Goal: Task Accomplishment & Management: Manage account settings

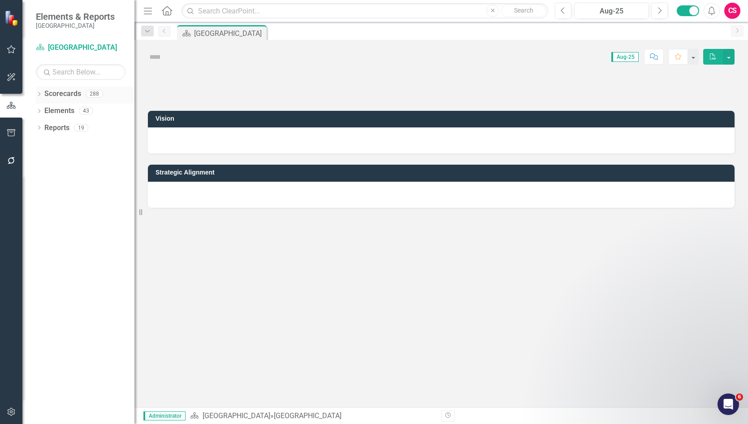
click at [63, 91] on link "Scorecards" at bounding box center [62, 94] width 37 height 10
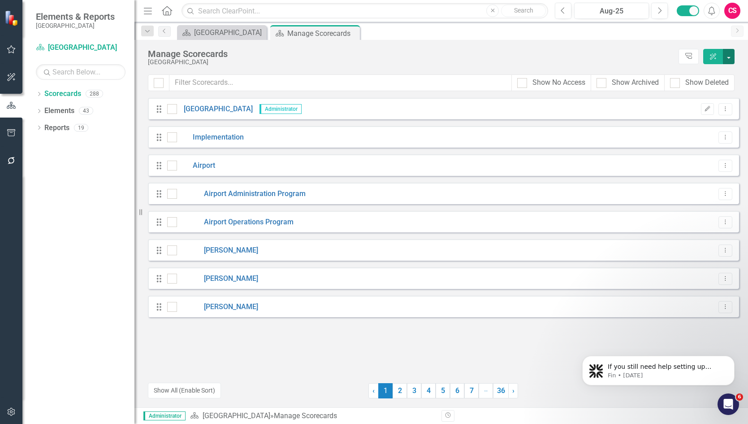
click at [729, 56] on button "button" at bounding box center [729, 56] width 12 height 15
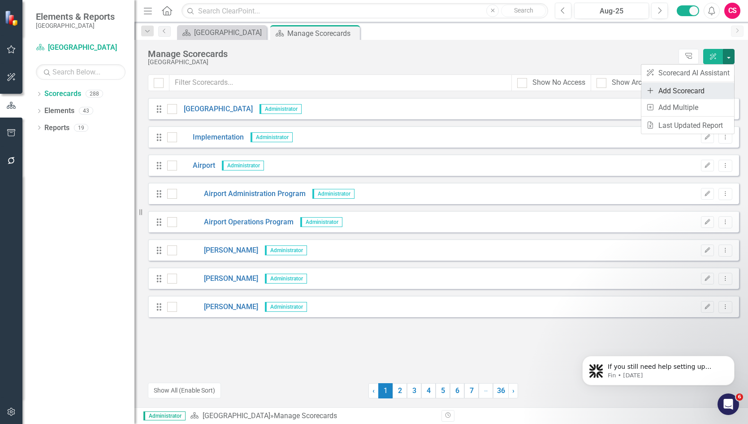
click at [686, 90] on link "Add Add Scorecard" at bounding box center [688, 91] width 93 height 17
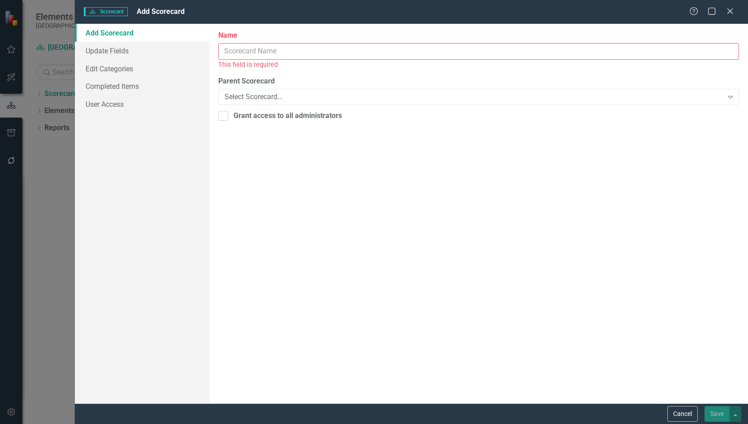
click at [246, 54] on input "Name" at bounding box center [478, 51] width 521 height 17
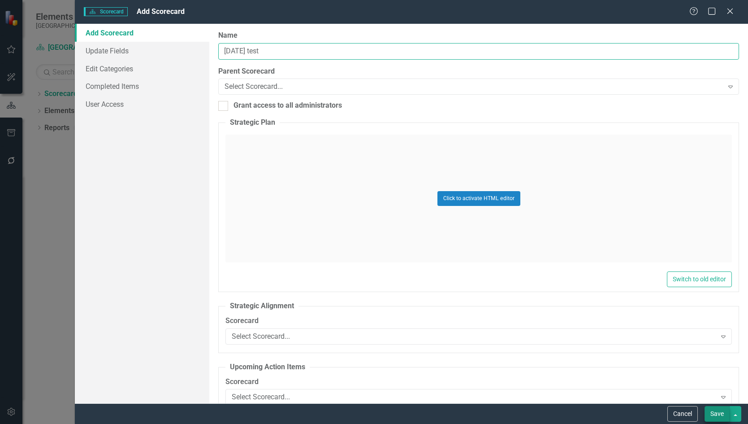
type input "[DATE] test"
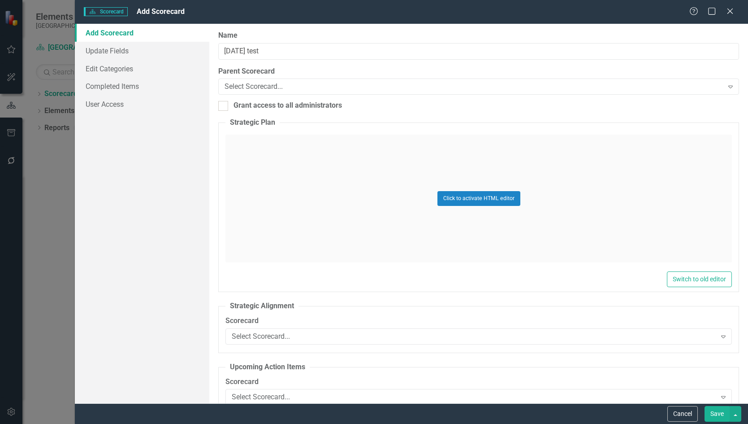
click at [714, 413] on button "Save" at bounding box center [717, 414] width 25 height 16
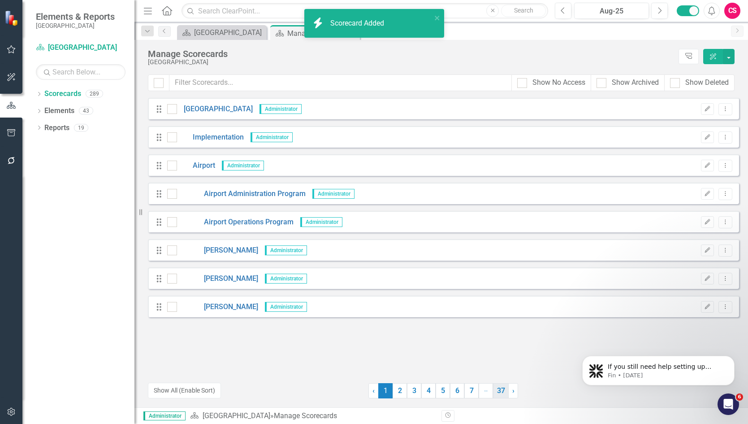
click at [502, 390] on link "37" at bounding box center [501, 390] width 16 height 15
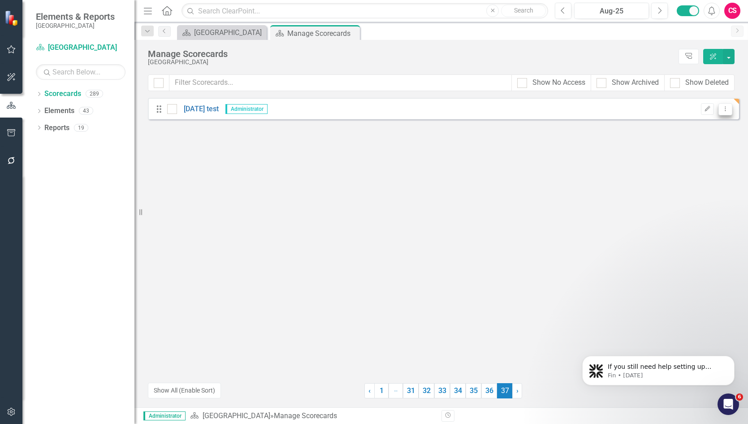
click at [726, 104] on button "Dropdown Menu" at bounding box center [726, 109] width 14 height 12
click at [703, 137] on link "Copy Duplicate Scorecard" at bounding box center [682, 140] width 99 height 17
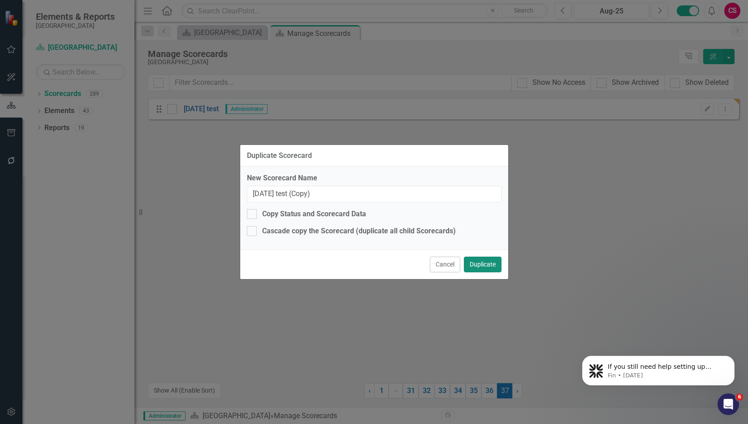
click at [494, 266] on button "Duplicate" at bounding box center [483, 264] width 38 height 16
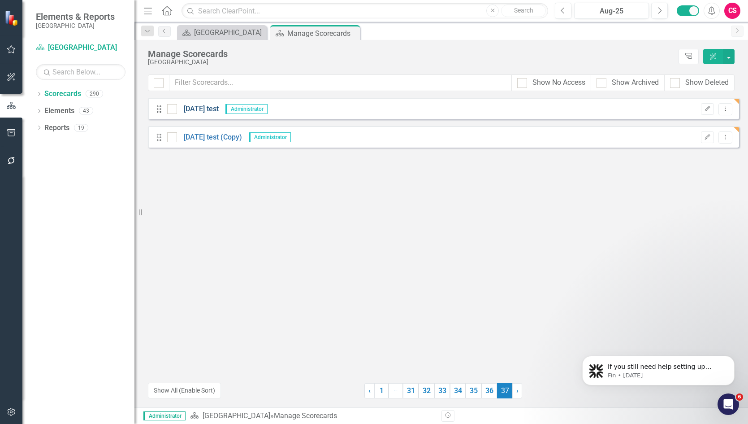
click at [200, 107] on link "[DATE] test" at bounding box center [198, 109] width 42 height 10
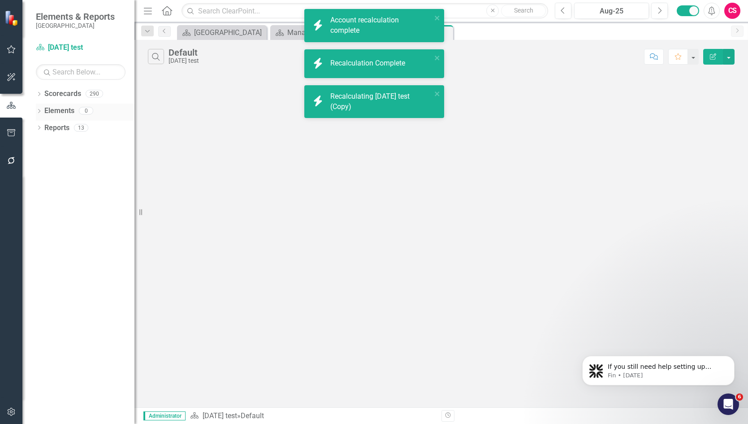
click at [64, 111] on link "Elements" at bounding box center [59, 111] width 30 height 10
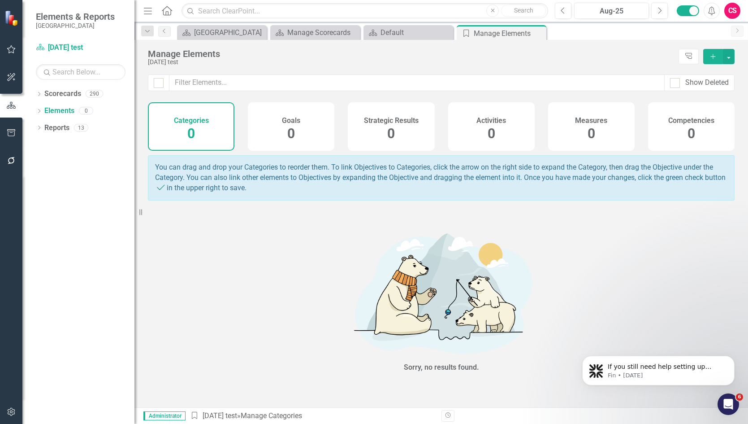
click at [385, 130] on div "Strategic Results 0" at bounding box center [391, 126] width 87 height 48
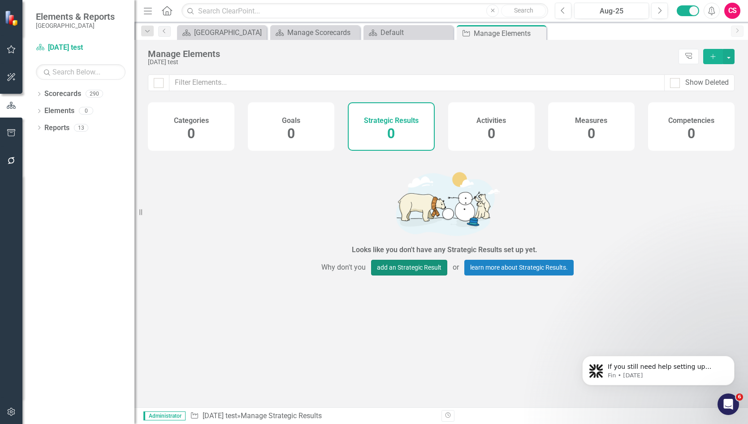
click at [404, 270] on button "add an Strategic Result" at bounding box center [409, 268] width 76 height 16
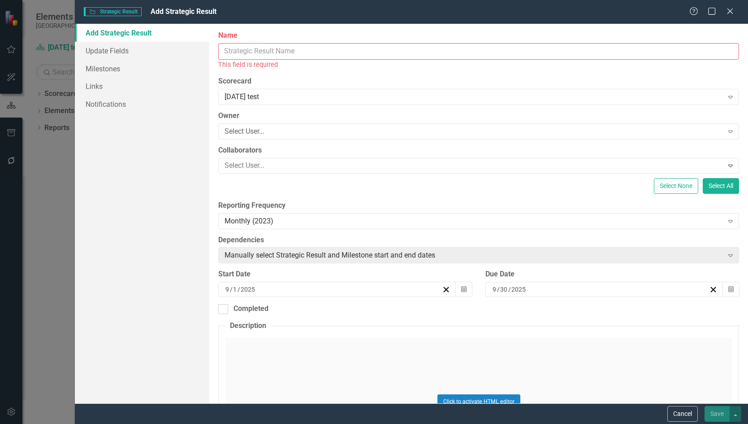
click at [371, 54] on input "Name" at bounding box center [478, 51] width 521 height 17
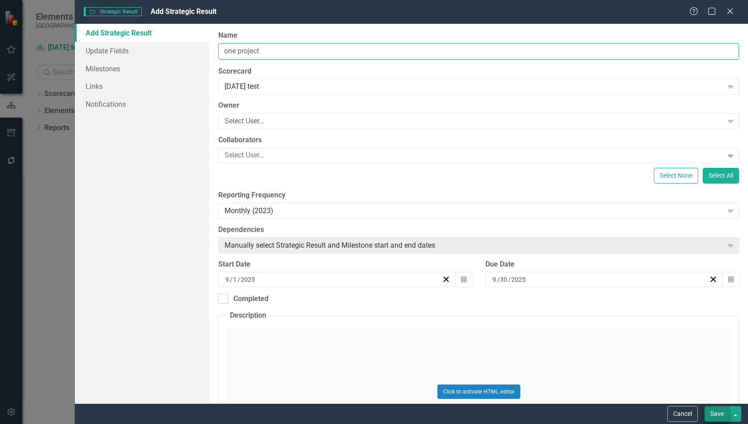
type input "one project"
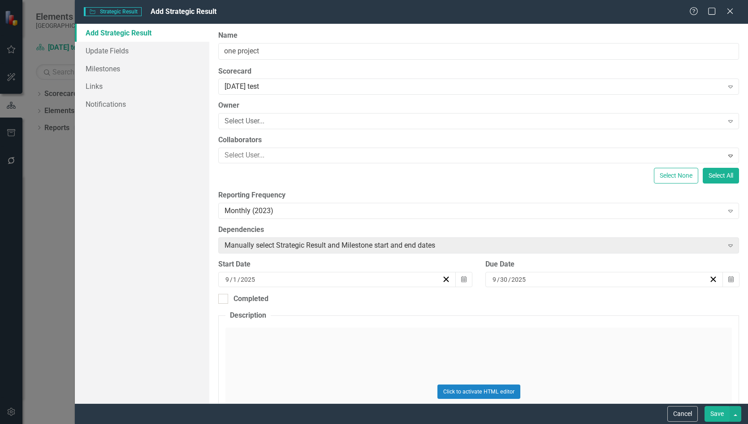
click at [713, 410] on button "Save" at bounding box center [717, 414] width 25 height 16
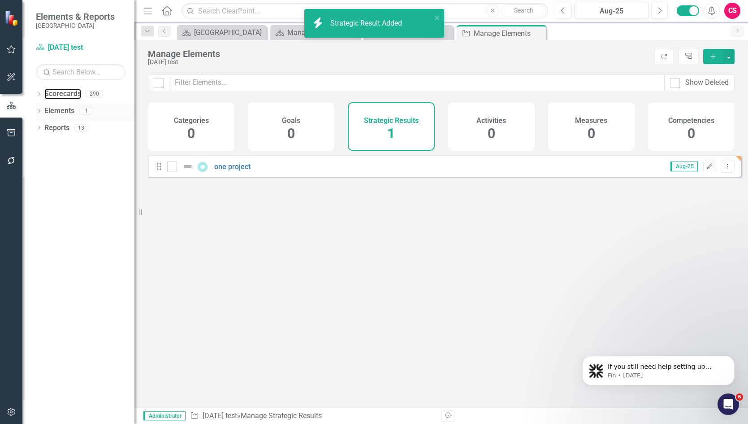
click at [50, 90] on link "Scorecards" at bounding box center [62, 94] width 37 height 10
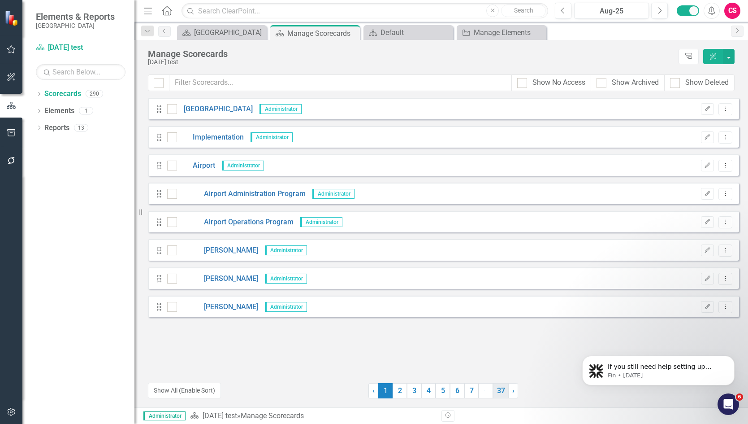
click at [504, 390] on link "37" at bounding box center [501, 390] width 16 height 15
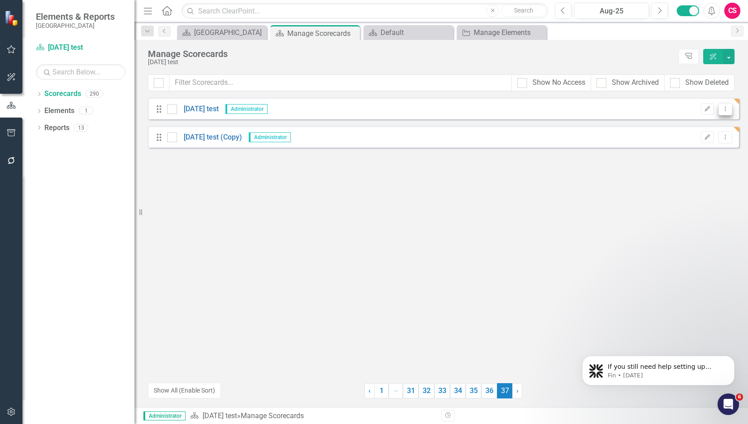
click at [728, 109] on icon "Dropdown Menu" at bounding box center [726, 109] width 8 height 6
click at [701, 142] on link "Copy Duplicate Scorecard" at bounding box center [682, 140] width 99 height 17
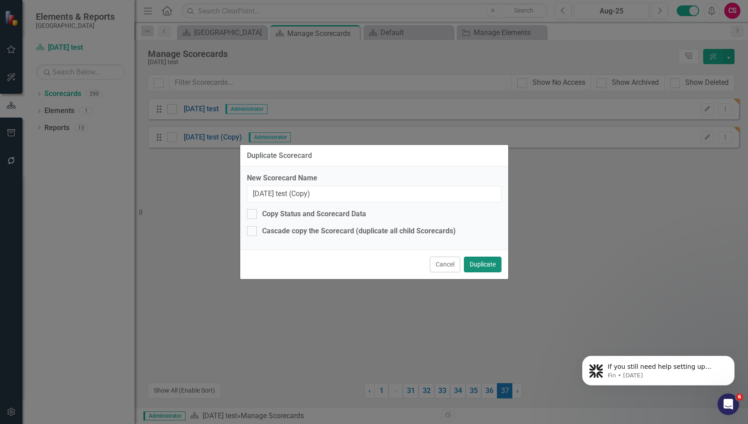
click at [472, 265] on button "Duplicate" at bounding box center [483, 264] width 38 height 16
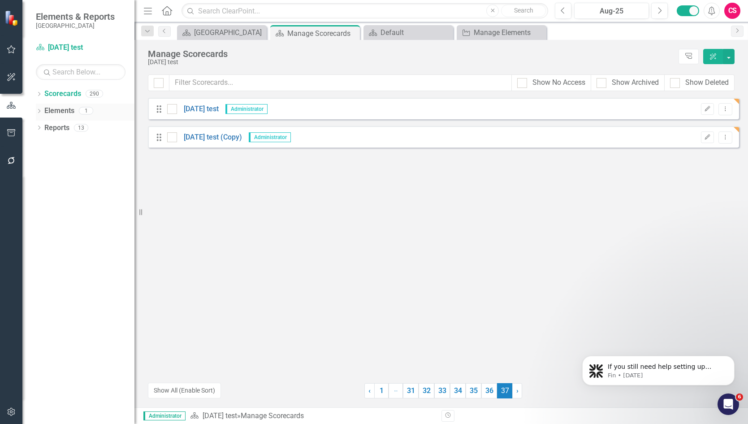
click at [56, 107] on link "Elements" at bounding box center [59, 111] width 30 height 10
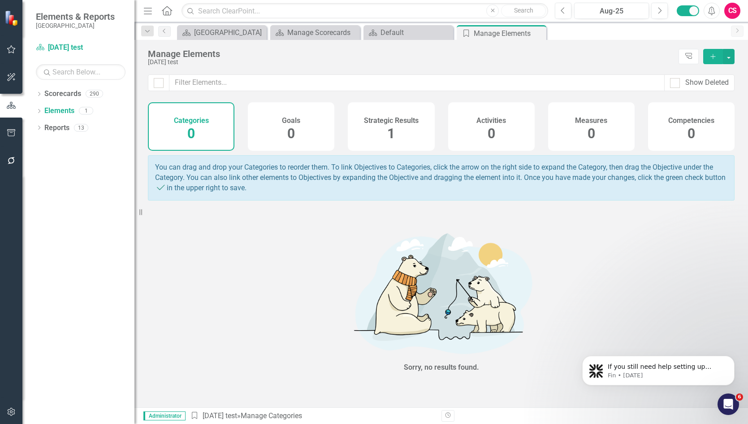
click at [494, 127] on span "0" at bounding box center [492, 134] width 8 height 16
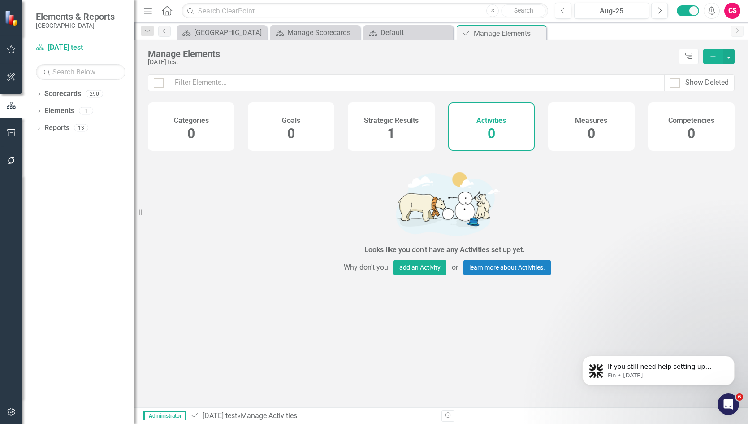
click at [284, 126] on div "Goals 0" at bounding box center [291, 126] width 87 height 48
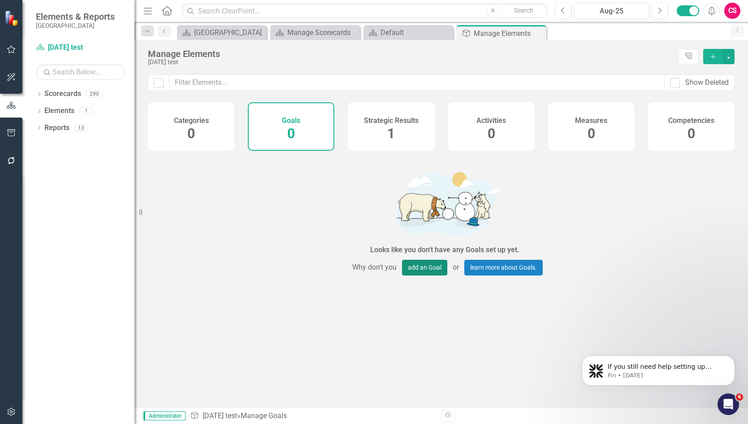
click at [426, 269] on button "add an Goal" at bounding box center [424, 268] width 45 height 16
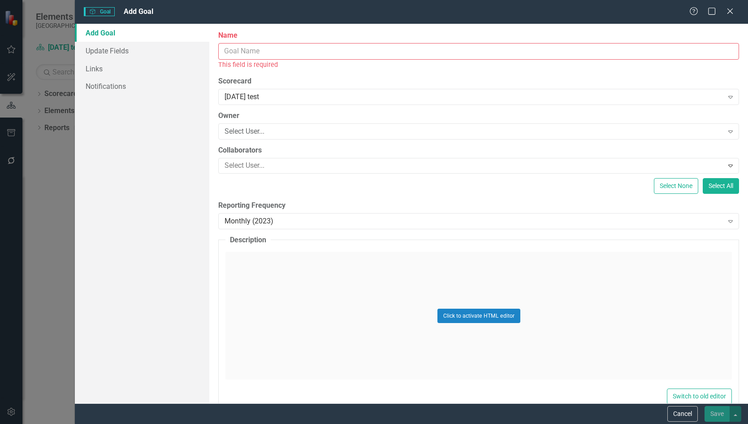
click at [331, 56] on input "Name" at bounding box center [478, 51] width 521 height 17
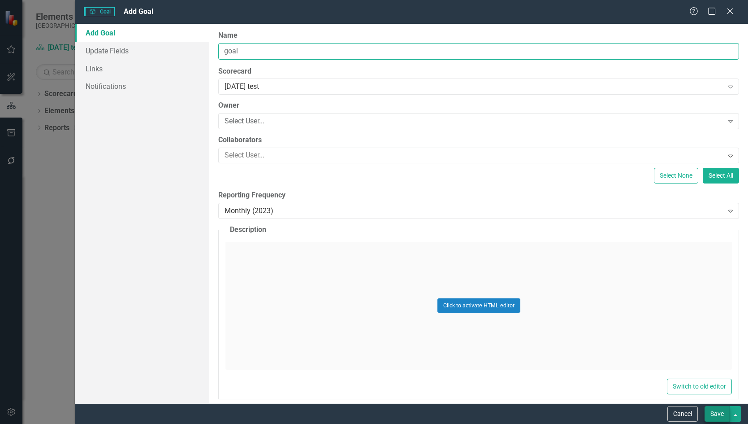
type input "goal"
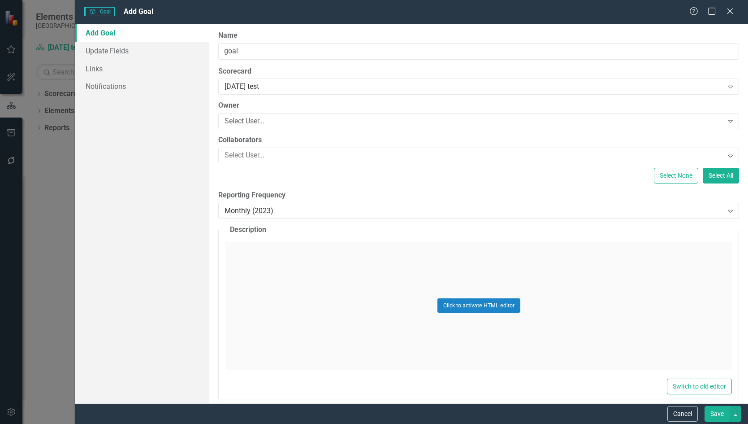
click at [712, 412] on button "Save" at bounding box center [717, 414] width 25 height 16
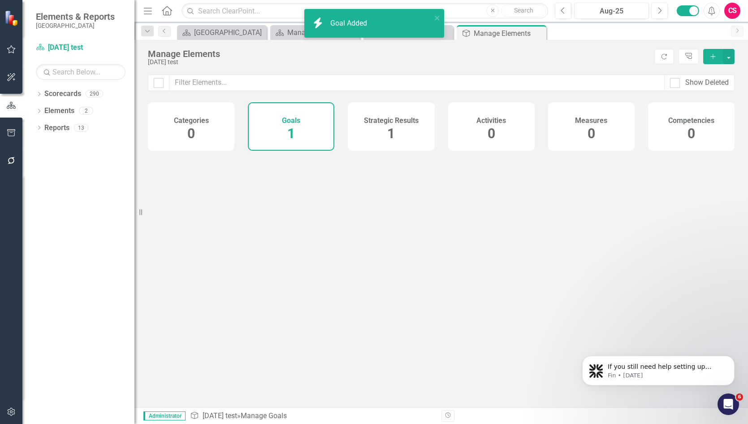
click at [408, 130] on div "Strategic Results 1" at bounding box center [391, 126] width 87 height 48
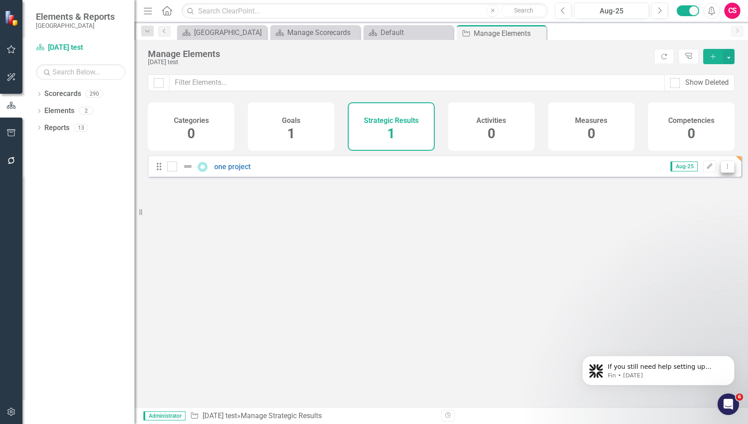
click at [724, 169] on icon "Dropdown Menu" at bounding box center [728, 166] width 8 height 6
click at [688, 233] on link "Trash Delete Strategic Result" at bounding box center [676, 238] width 103 height 17
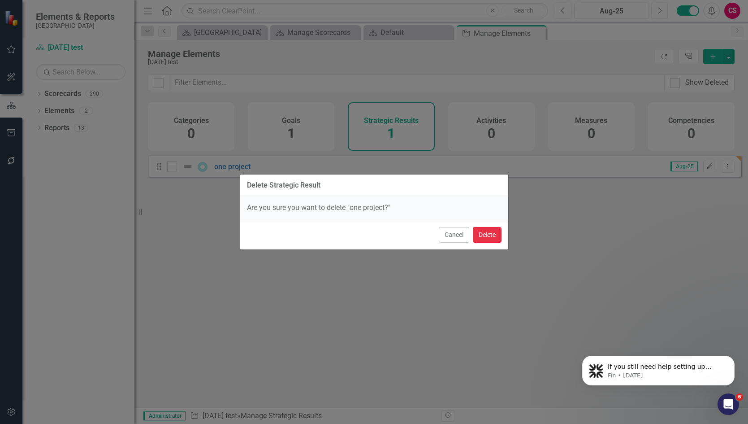
click at [481, 234] on button "Delete" at bounding box center [487, 235] width 29 height 16
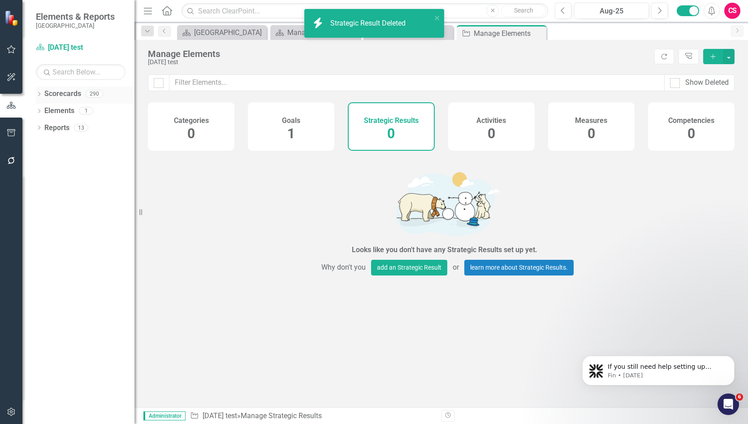
click at [58, 95] on link "Scorecards" at bounding box center [62, 94] width 37 height 10
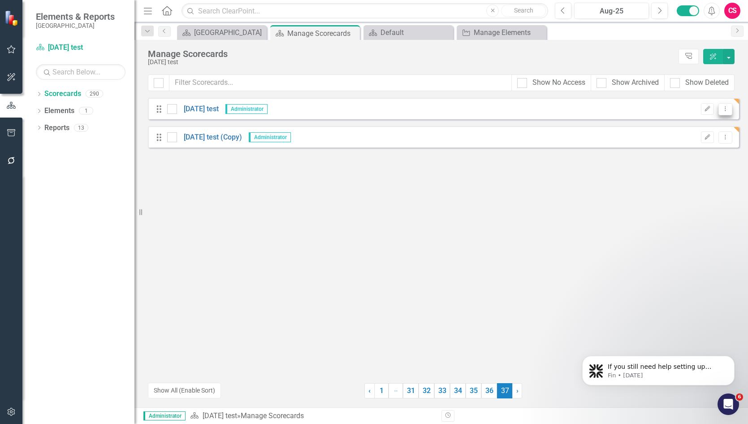
click at [723, 109] on icon "Dropdown Menu" at bounding box center [726, 109] width 8 height 6
click at [704, 140] on link "Copy Duplicate Scorecard" at bounding box center [682, 140] width 99 height 17
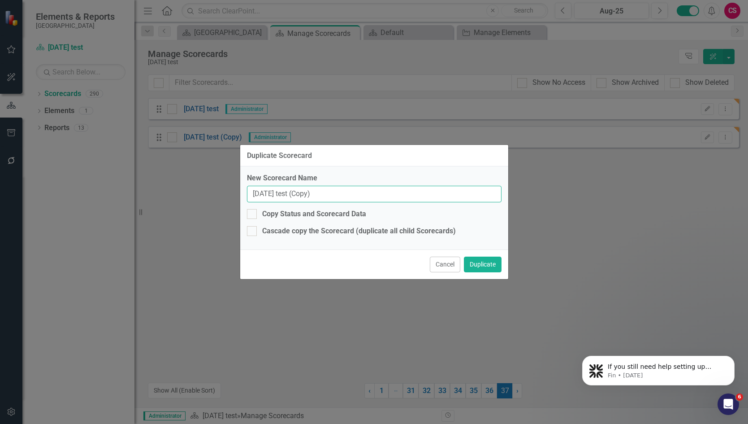
drag, startPoint x: 307, startPoint y: 194, endPoint x: 288, endPoint y: 193, distance: 18.9
click at [288, 193] on input "[DATE] test (Copy)" at bounding box center [374, 194] width 255 height 17
type input "[DATE] test (goal)"
click at [481, 261] on button "Duplicate" at bounding box center [483, 264] width 38 height 16
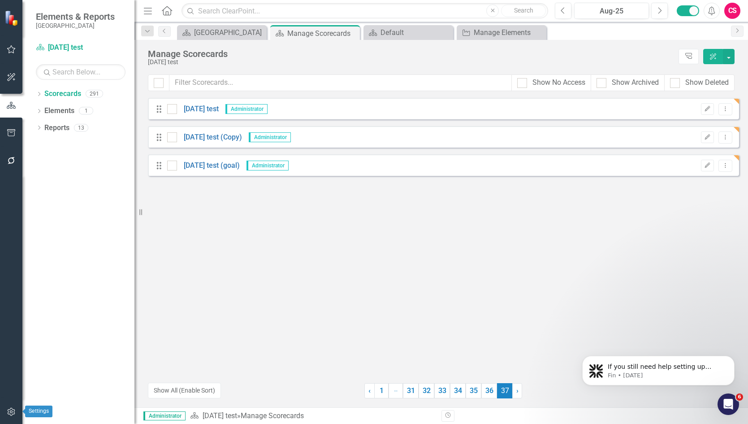
click at [9, 408] on button "button" at bounding box center [11, 412] width 20 height 19
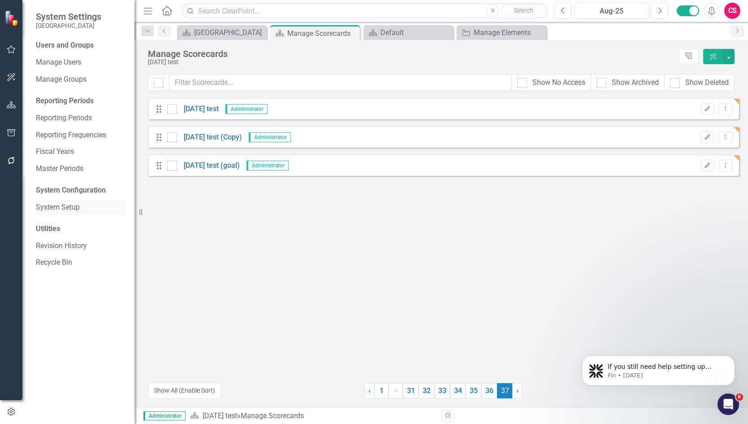
click at [65, 202] on link "System Setup" at bounding box center [81, 207] width 90 height 10
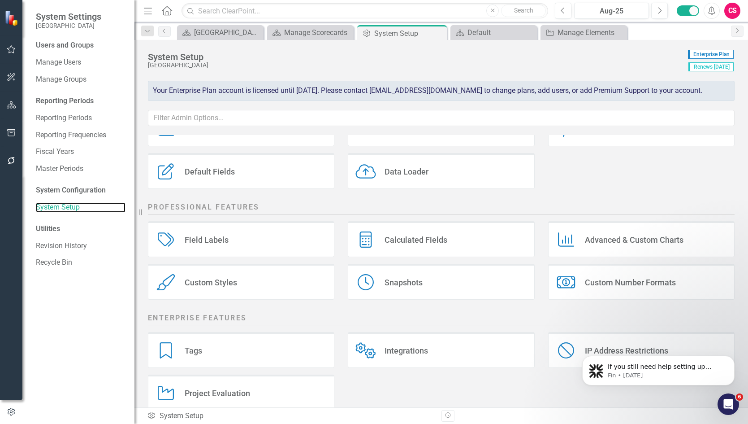
scroll to position [106, 0]
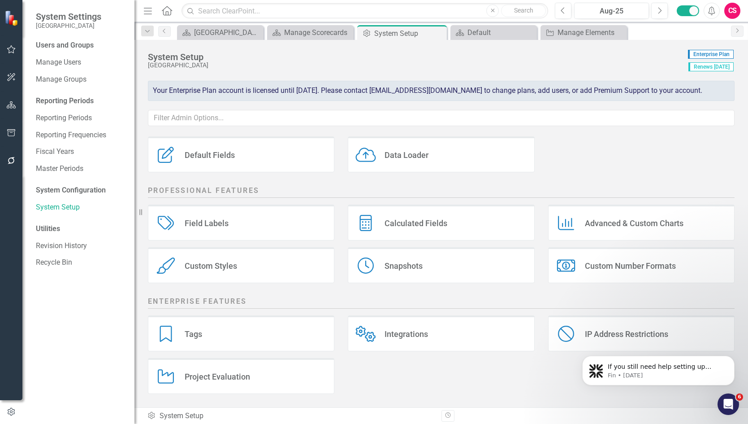
click at [249, 378] on div "Project Evaluation" at bounding box center [217, 376] width 65 height 10
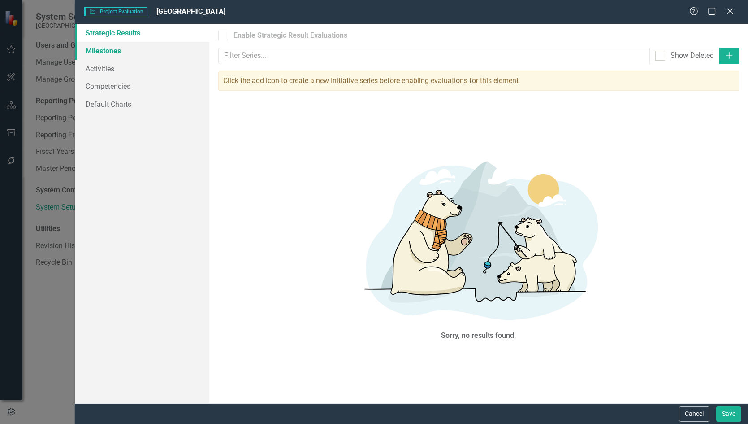
click at [115, 53] on link "Milestones" at bounding box center [142, 51] width 135 height 18
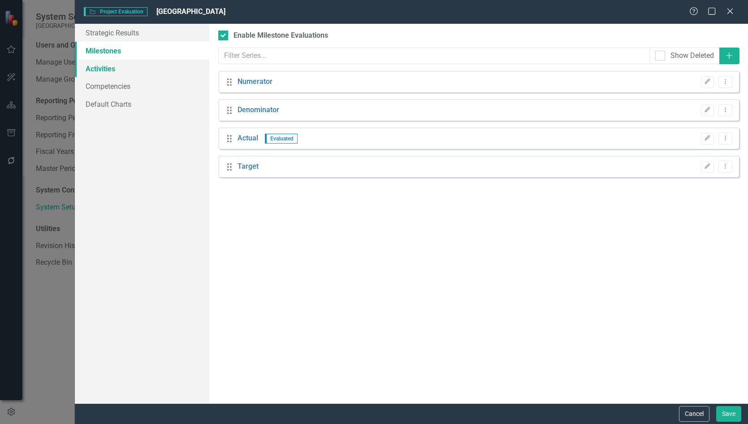
click at [112, 66] on link "Activities" at bounding box center [142, 69] width 135 height 18
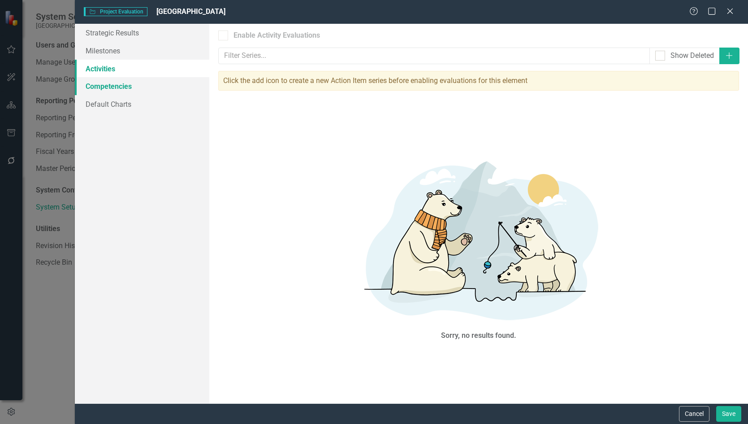
click at [112, 89] on link "Competencies" at bounding box center [142, 86] width 135 height 18
click at [112, 109] on link "Default Charts" at bounding box center [142, 104] width 135 height 18
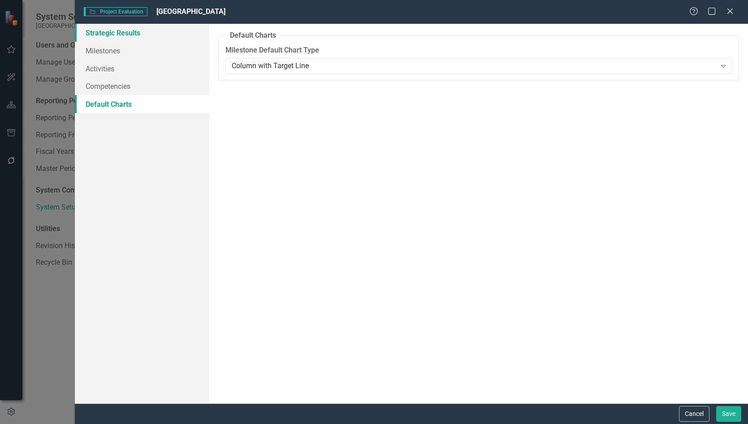
click at [120, 32] on link "Strategic Results" at bounding box center [142, 33] width 135 height 18
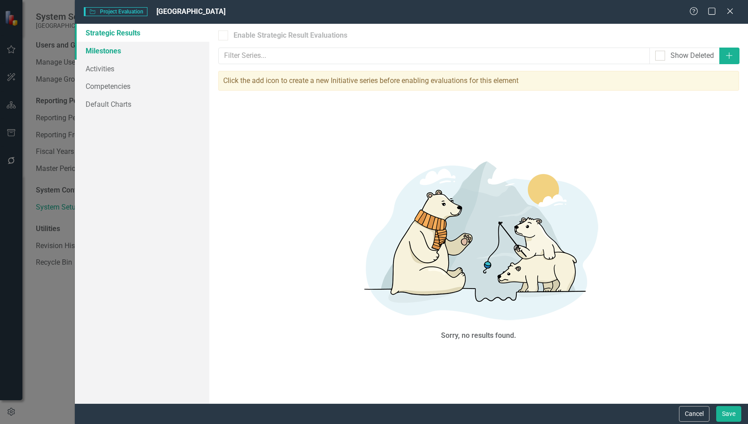
click at [118, 54] on link "Milestones" at bounding box center [142, 51] width 135 height 18
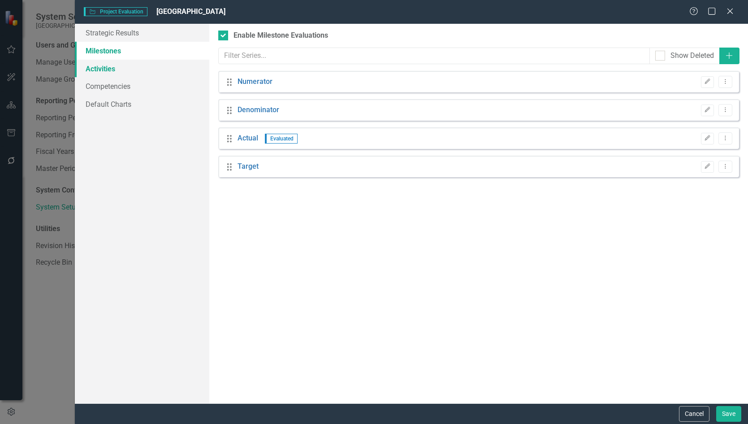
click at [107, 68] on link "Activities" at bounding box center [142, 69] width 135 height 18
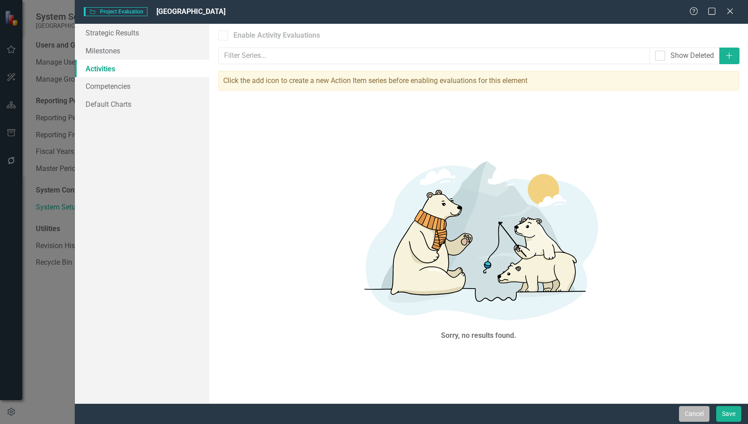
click at [688, 415] on button "Cancel" at bounding box center [694, 414] width 30 height 16
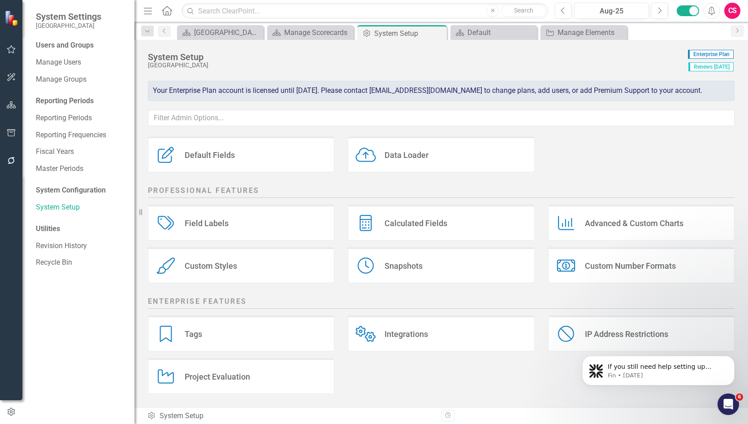
scroll to position [0, 0]
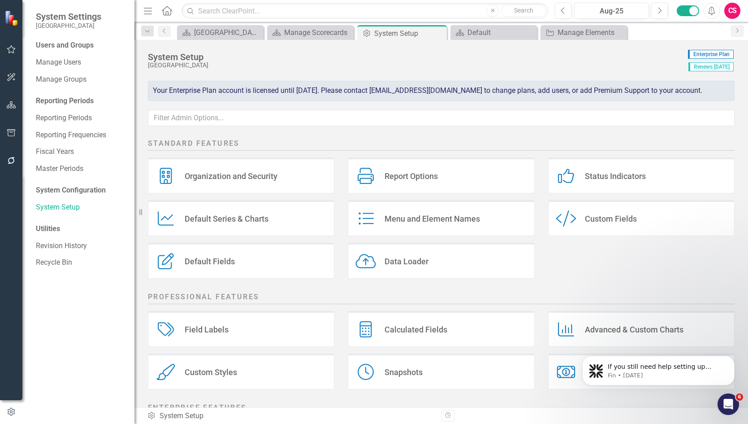
click at [422, 182] on div "Report Options Report Options" at bounding box center [441, 175] width 187 height 36
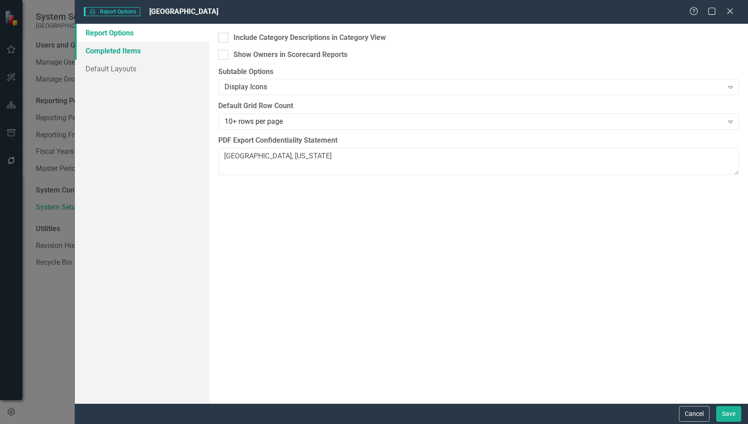
click at [113, 53] on link "Completed Items" at bounding box center [142, 51] width 135 height 18
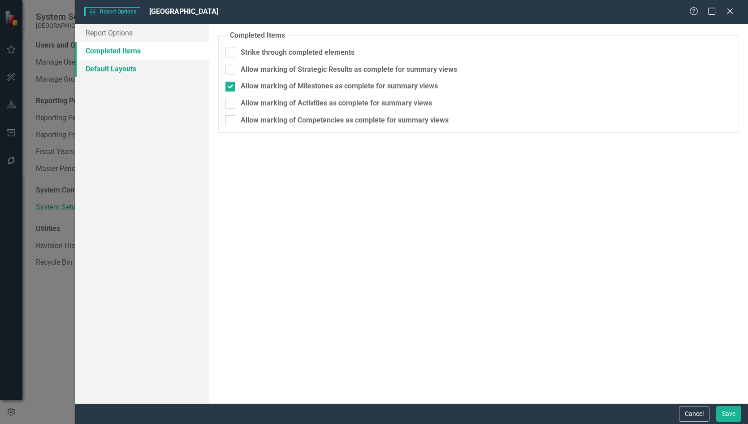
click at [117, 68] on link "Default Layouts" at bounding box center [142, 69] width 135 height 18
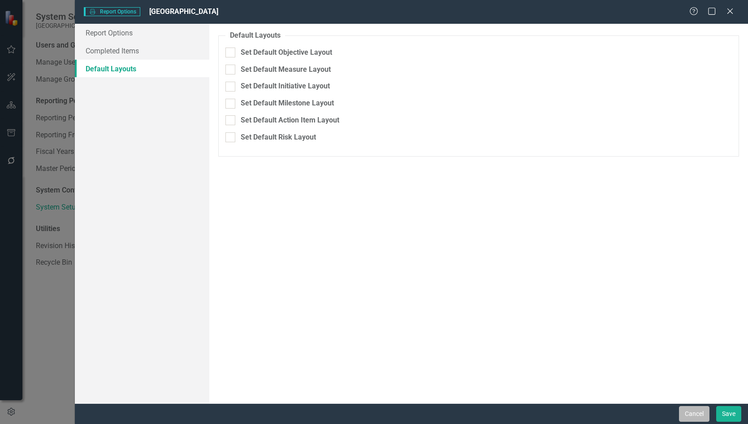
click at [701, 415] on button "Cancel" at bounding box center [694, 414] width 30 height 16
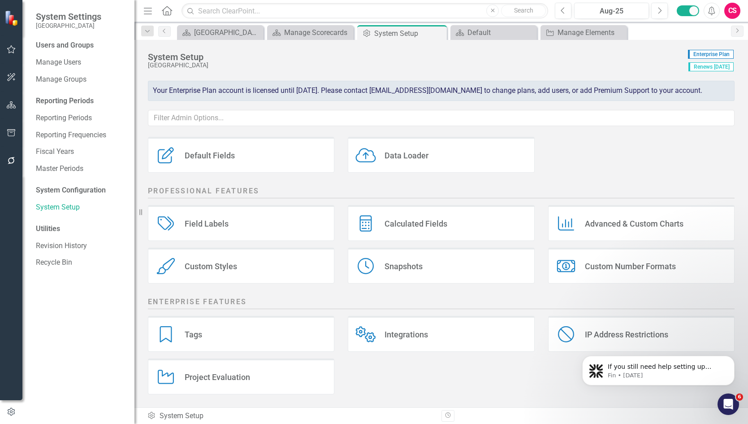
scroll to position [106, 0]
click at [204, 378] on div "Project Evaluation" at bounding box center [217, 376] width 65 height 10
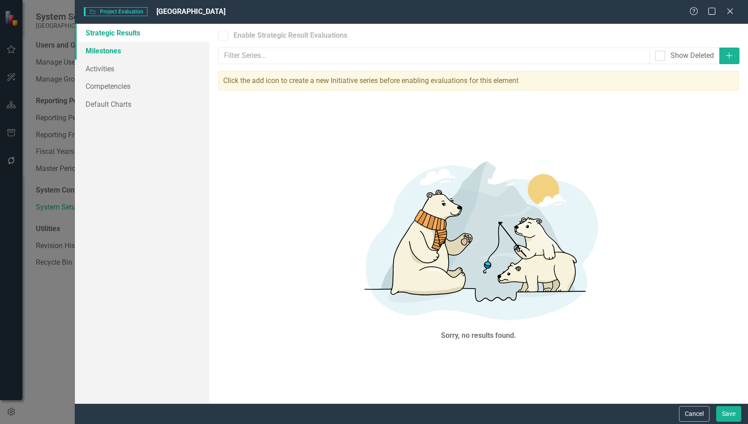
click at [122, 48] on link "Milestones" at bounding box center [142, 51] width 135 height 18
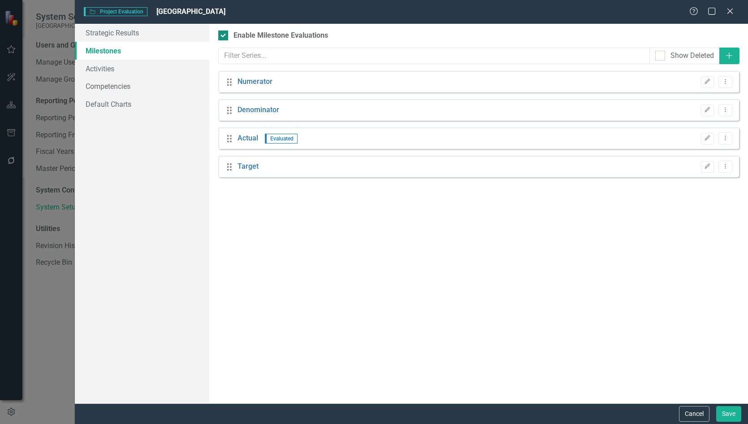
click at [225, 35] on div at bounding box center [223, 35] width 10 height 10
click at [224, 35] on input "Enable Milestone Evaluations" at bounding box center [221, 33] width 6 height 6
checkbox input "false"
click at [727, 413] on button "Save" at bounding box center [729, 414] width 25 height 16
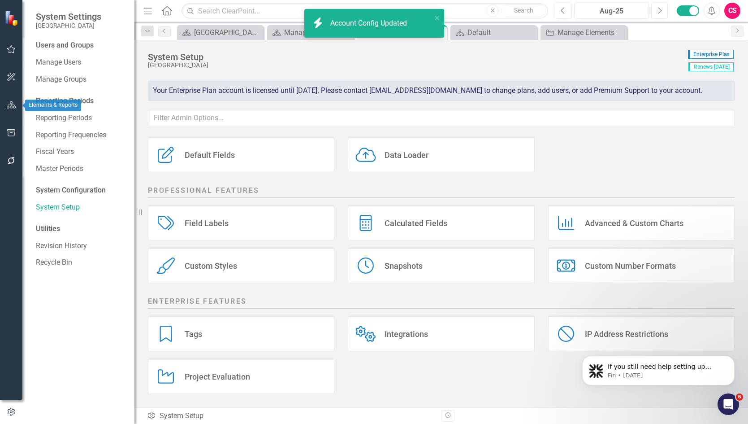
click at [8, 102] on icon "button" at bounding box center [11, 104] width 9 height 7
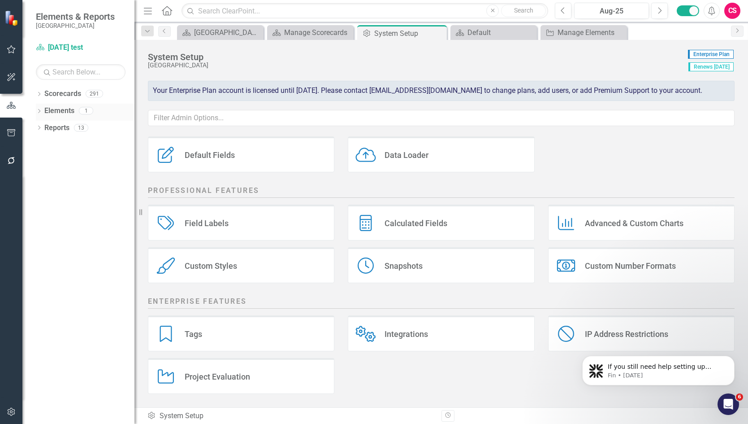
click at [69, 109] on link "Elements" at bounding box center [59, 111] width 30 height 10
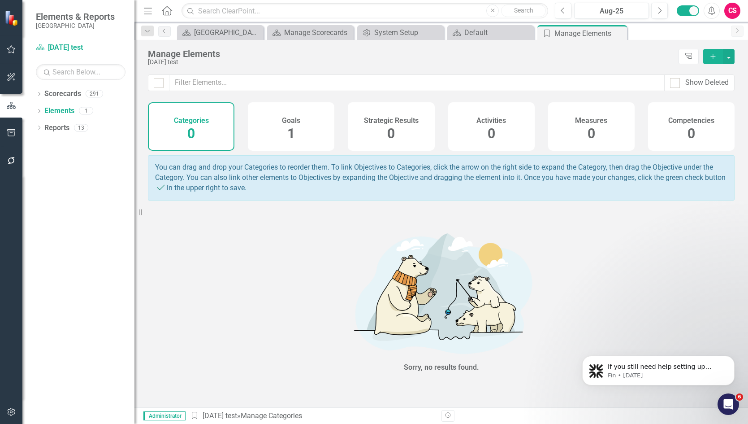
click at [408, 127] on div "Strategic Results 0" at bounding box center [391, 126] width 87 height 48
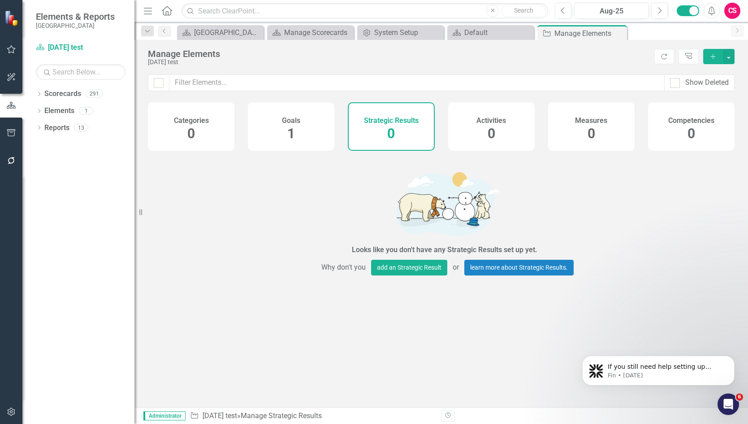
click at [711, 58] on icon "Add" at bounding box center [713, 56] width 8 height 6
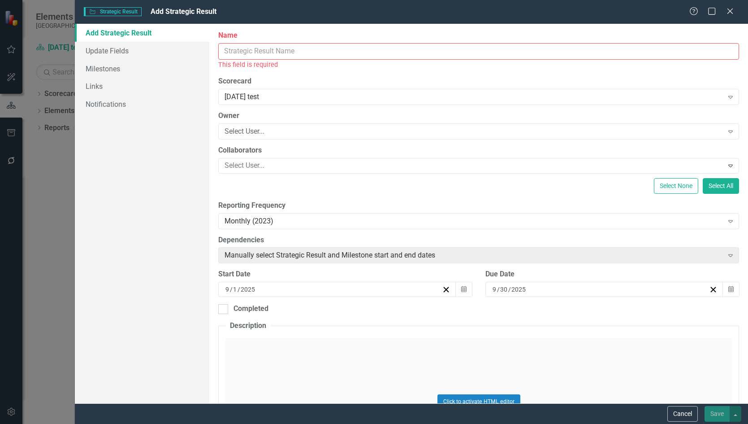
click at [319, 46] on input "Name" at bounding box center [478, 51] width 521 height 17
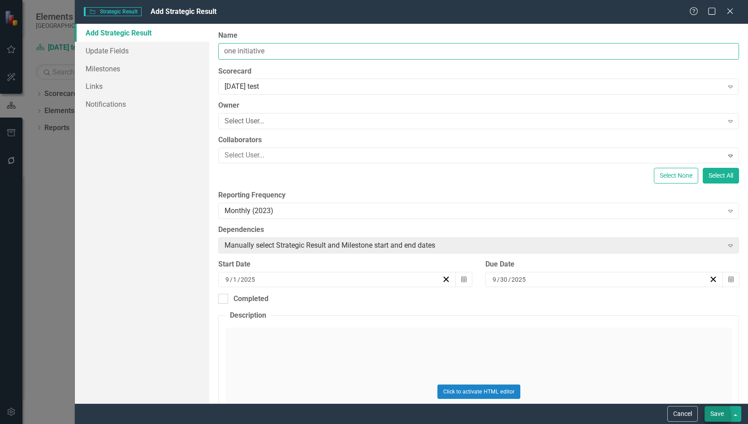
type input "one initiative"
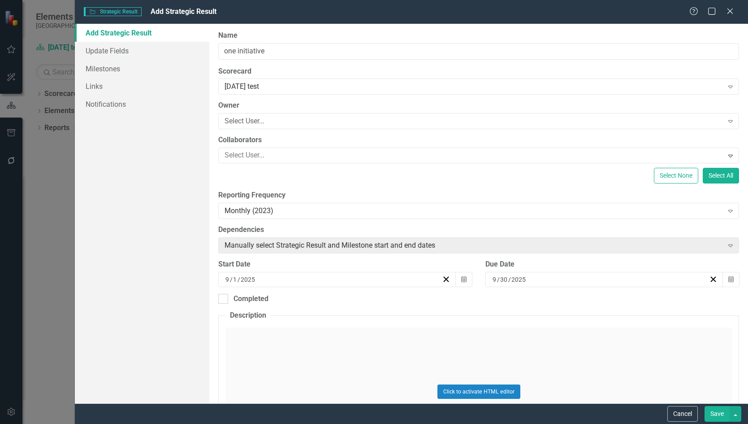
click at [721, 412] on button "Save" at bounding box center [717, 414] width 25 height 16
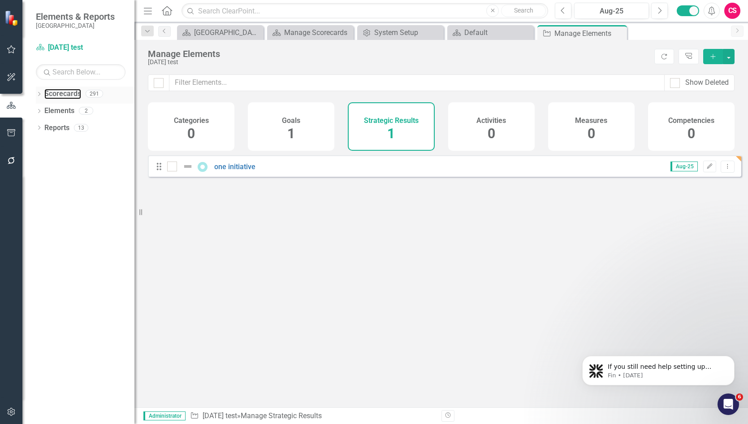
drag, startPoint x: 57, startPoint y: 95, endPoint x: 70, endPoint y: 102, distance: 14.5
click at [57, 95] on link "Scorecards" at bounding box center [62, 94] width 37 height 10
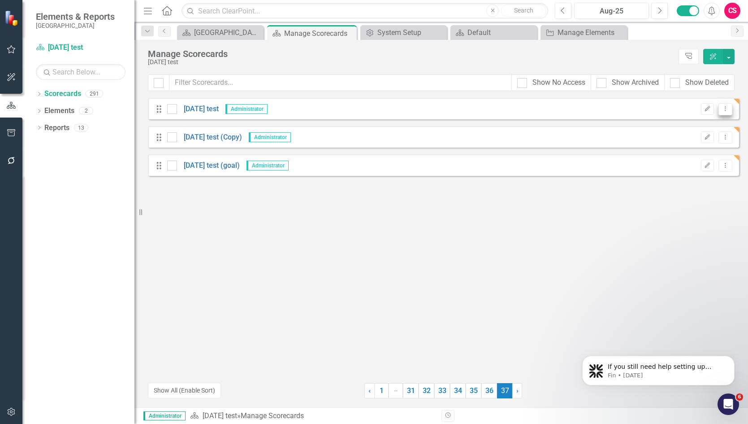
click at [724, 107] on icon "Dropdown Menu" at bounding box center [726, 109] width 8 height 6
click at [700, 139] on link "Copy Duplicate Scorecard" at bounding box center [682, 140] width 99 height 17
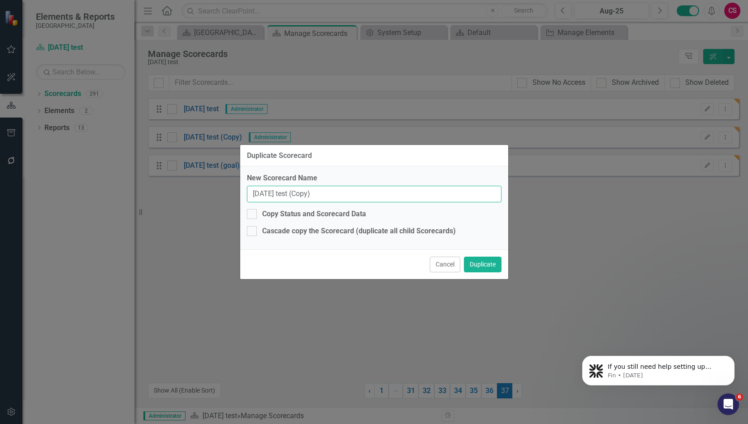
drag, startPoint x: 329, startPoint y: 199, endPoint x: 288, endPoint y: 194, distance: 41.1
click at [288, 194] on input "[DATE] test (Copy)" at bounding box center [374, 194] width 255 height 17
type input "[DATE] test init"
click at [491, 269] on button "Duplicate" at bounding box center [483, 264] width 38 height 16
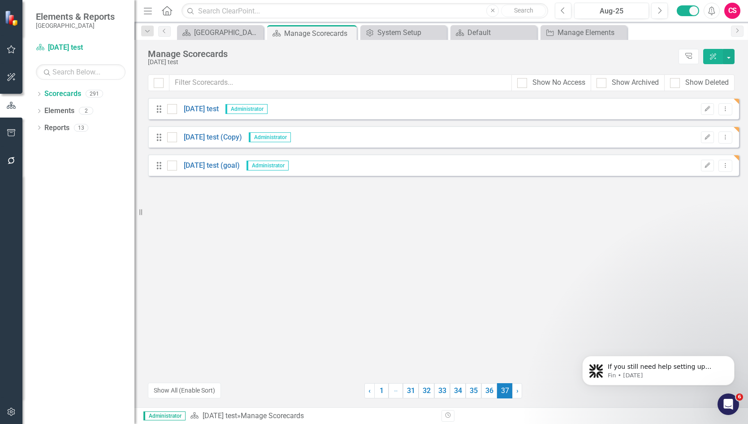
drag, startPoint x: 168, startPoint y: 139, endPoint x: 170, endPoint y: 145, distance: 6.1
click at [168, 139] on div at bounding box center [172, 137] width 10 height 10
click at [168, 138] on input "checkbox" at bounding box center [170, 135] width 6 height 6
checkbox input "true"
click at [169, 165] on input "checkbox" at bounding box center [170, 164] width 6 height 6
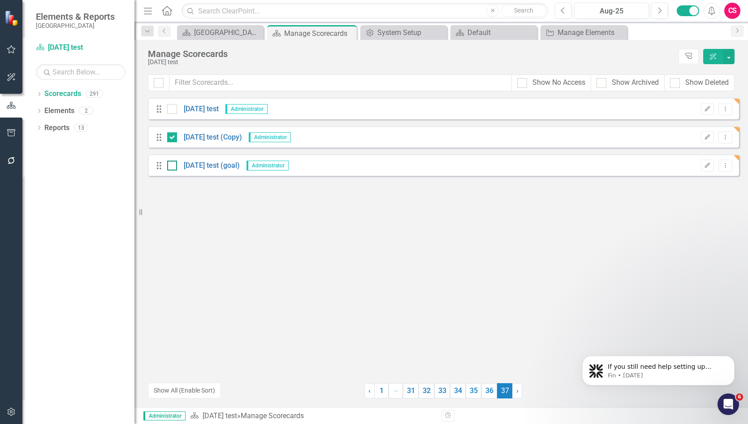
checkbox input "true"
click at [728, 55] on button "button" at bounding box center [729, 56] width 12 height 15
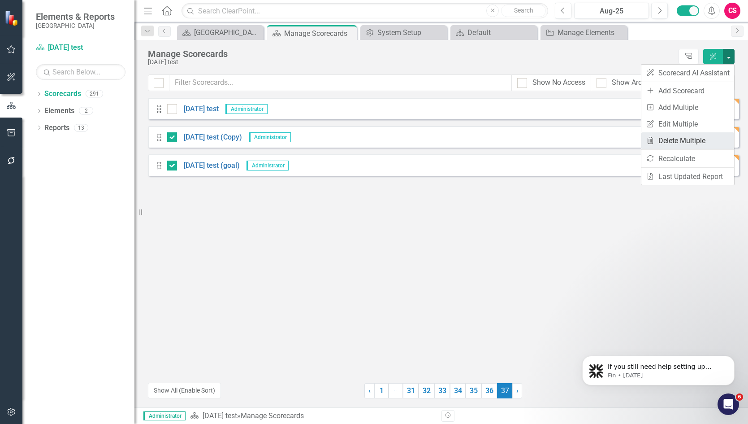
click at [691, 138] on link "Trash Delete Multiple" at bounding box center [688, 140] width 93 height 17
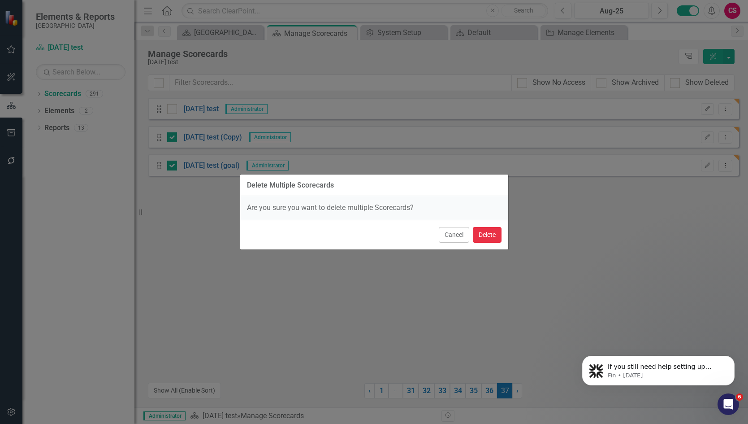
click at [489, 234] on button "Delete" at bounding box center [487, 235] width 29 height 16
checkbox input "false"
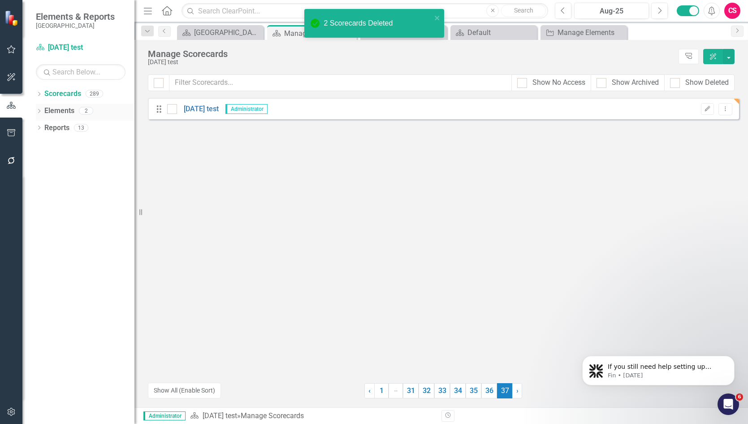
click at [74, 109] on link "Elements" at bounding box center [59, 111] width 30 height 10
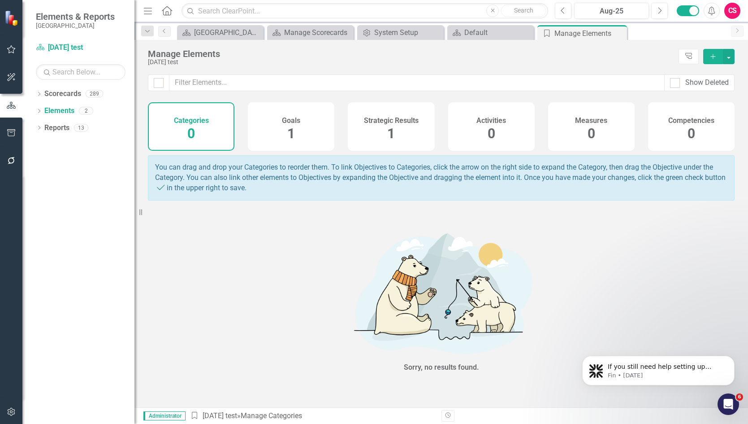
click at [400, 126] on div "Strategic Results 1" at bounding box center [391, 126] width 87 height 48
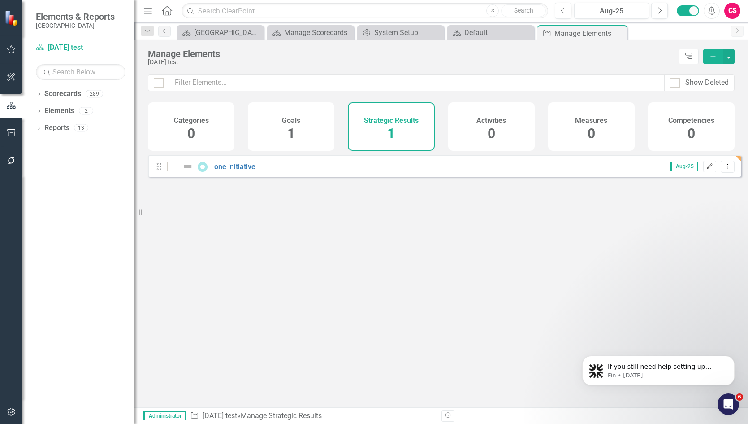
click at [707, 169] on icon "Edit" at bounding box center [710, 166] width 7 height 5
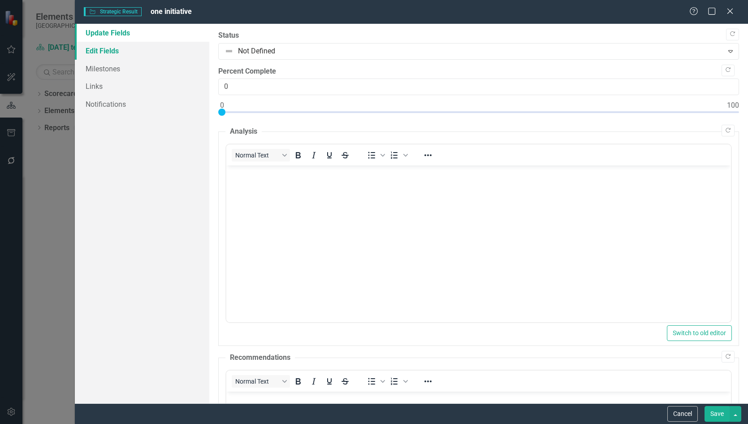
click at [122, 52] on link "Edit Fields" at bounding box center [142, 51] width 135 height 18
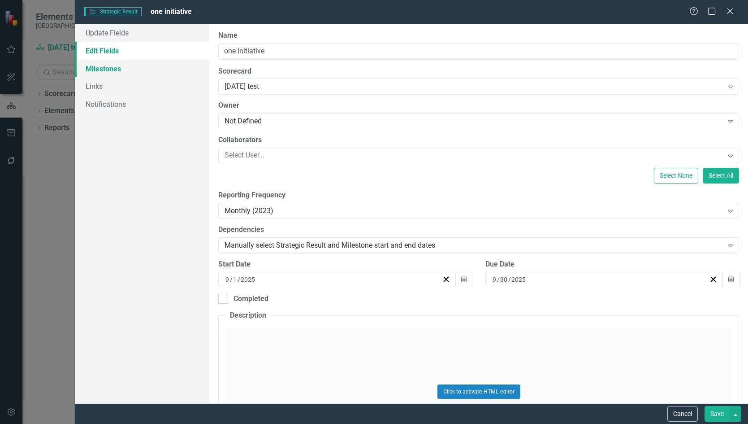
click at [110, 72] on link "Milestones" at bounding box center [142, 69] width 135 height 18
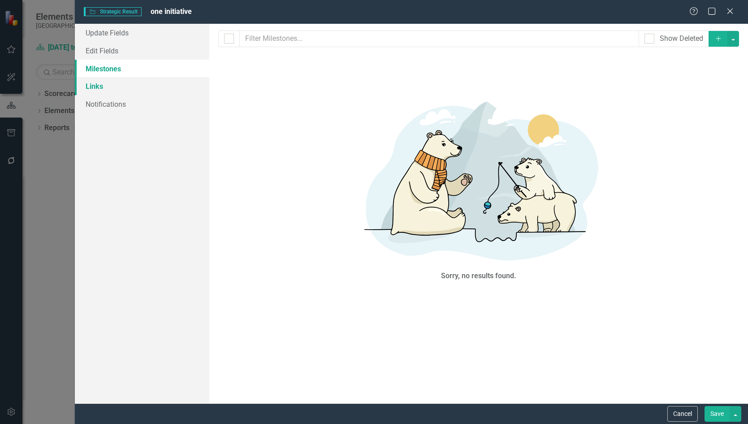
click at [101, 87] on link "Links" at bounding box center [142, 86] width 135 height 18
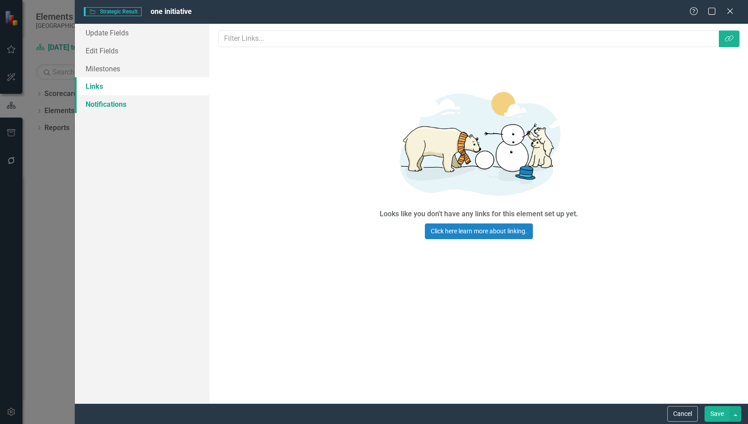
click at [117, 104] on link "Notifications" at bounding box center [142, 104] width 135 height 18
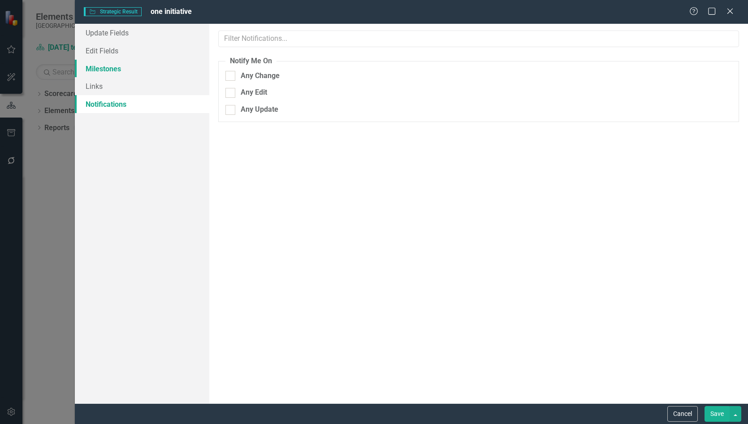
click at [105, 70] on link "Milestones" at bounding box center [142, 69] width 135 height 18
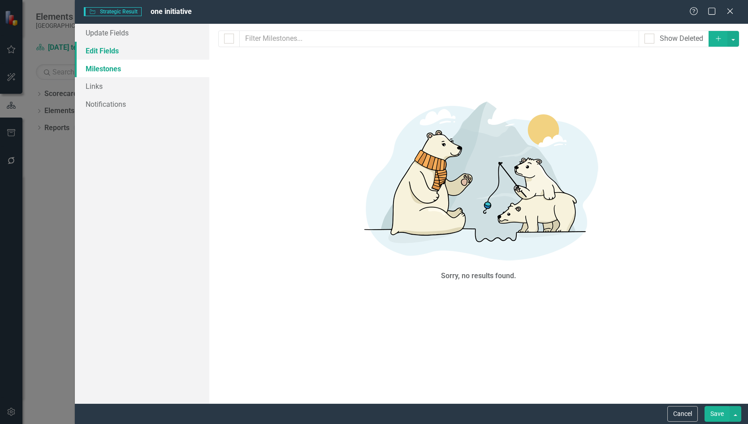
click at [111, 48] on link "Edit Fields" at bounding box center [142, 51] width 135 height 18
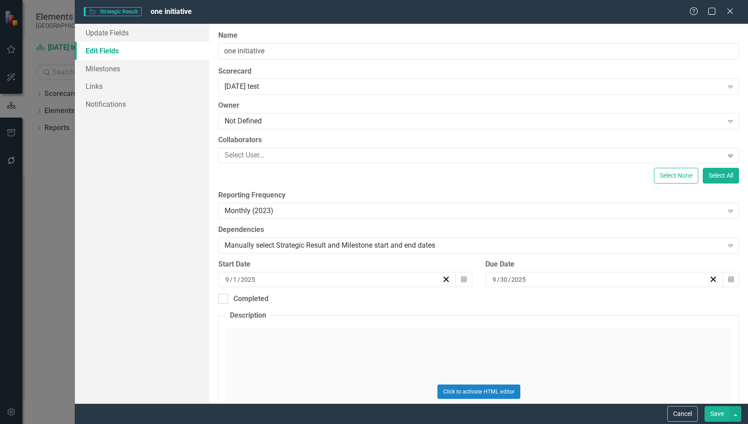
drag, startPoint x: 693, startPoint y: 412, endPoint x: 687, endPoint y: 409, distance: 7.0
click at [691, 412] on button "Cancel" at bounding box center [683, 414] width 30 height 16
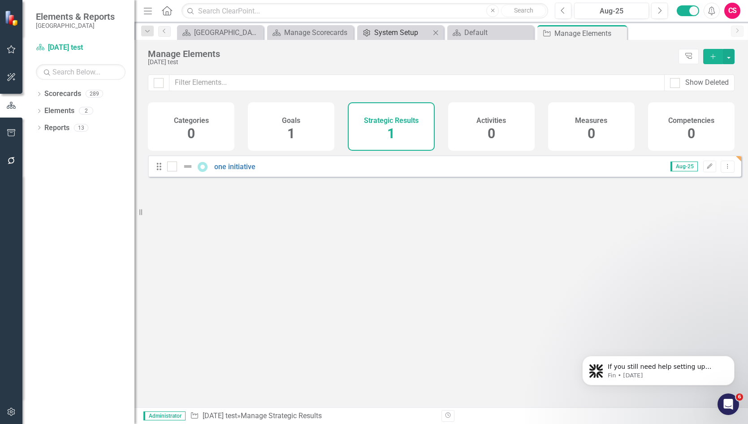
click at [400, 34] on div "System Setup" at bounding box center [402, 32] width 56 height 11
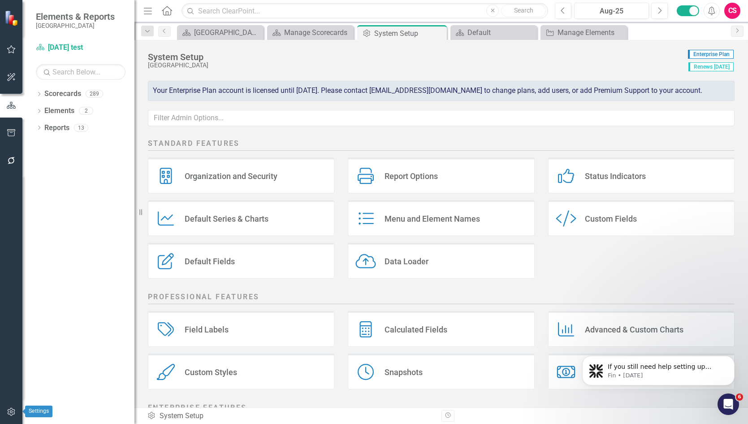
click at [9, 405] on button "button" at bounding box center [11, 412] width 20 height 19
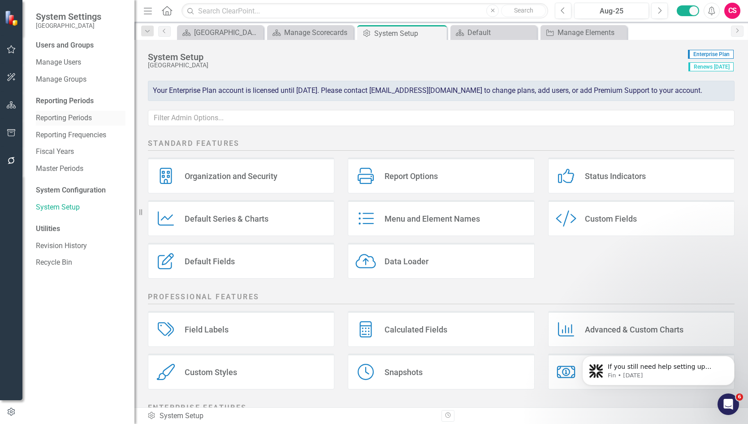
click at [76, 118] on link "Reporting Periods" at bounding box center [81, 118] width 90 height 10
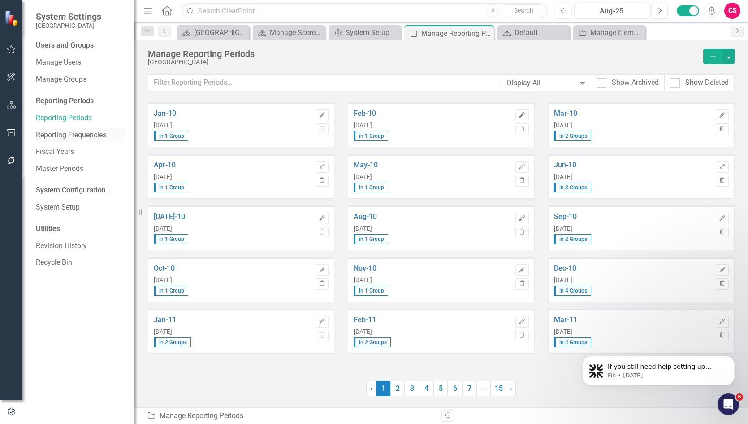
click at [48, 130] on link "Reporting Frequencies" at bounding box center [81, 135] width 90 height 10
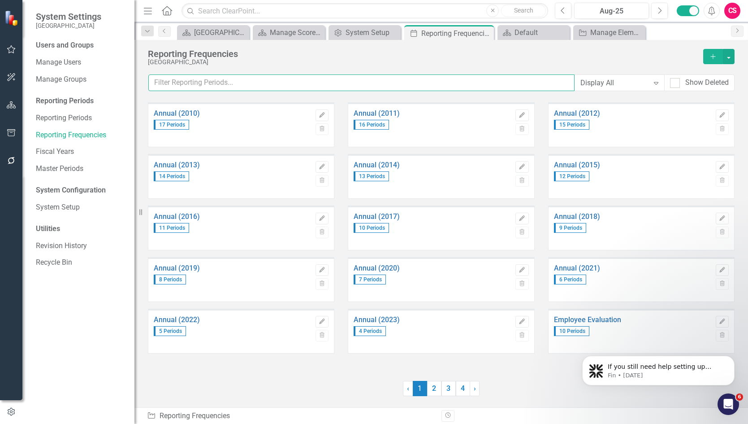
click at [301, 82] on input "text" at bounding box center [361, 82] width 426 height 17
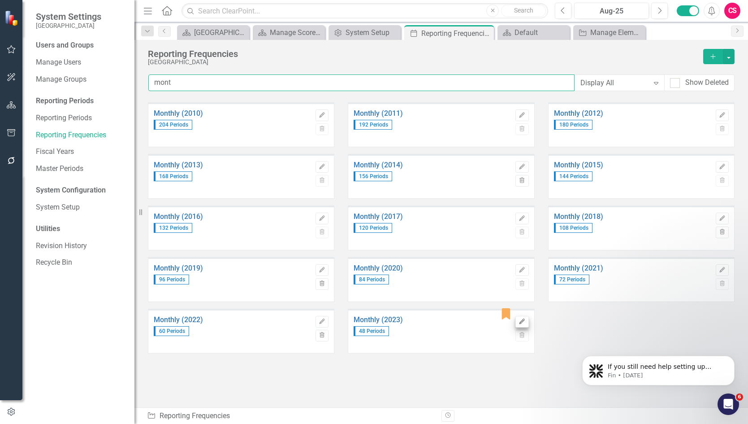
type input "mont"
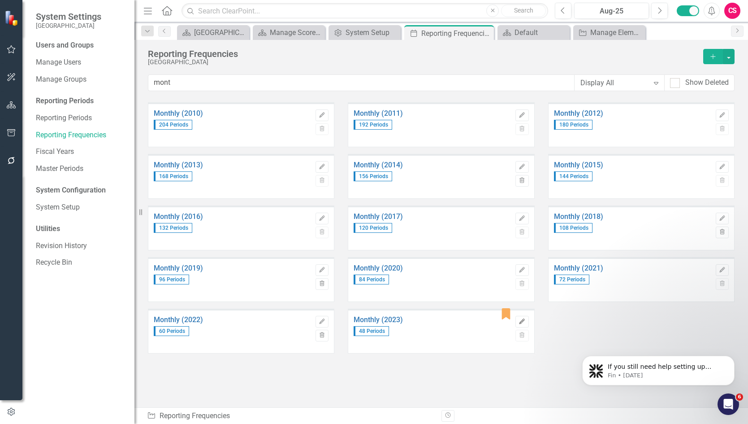
click at [522, 323] on icon "Edit" at bounding box center [522, 321] width 7 height 5
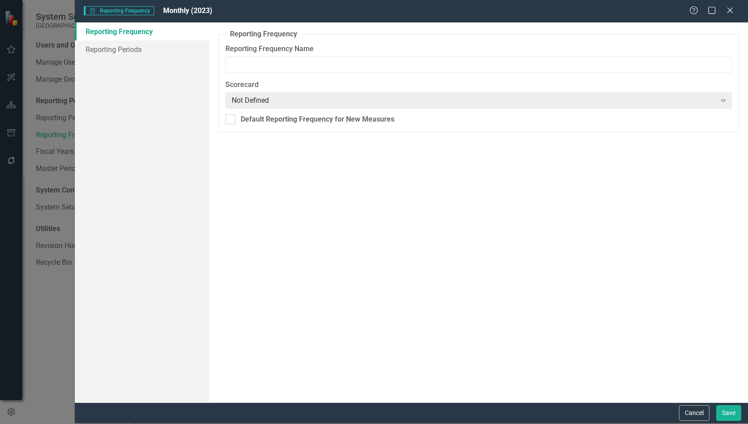
type input "Monthly (2023)"
checkbox input "true"
click at [143, 48] on link "Reporting Periods" at bounding box center [142, 49] width 135 height 18
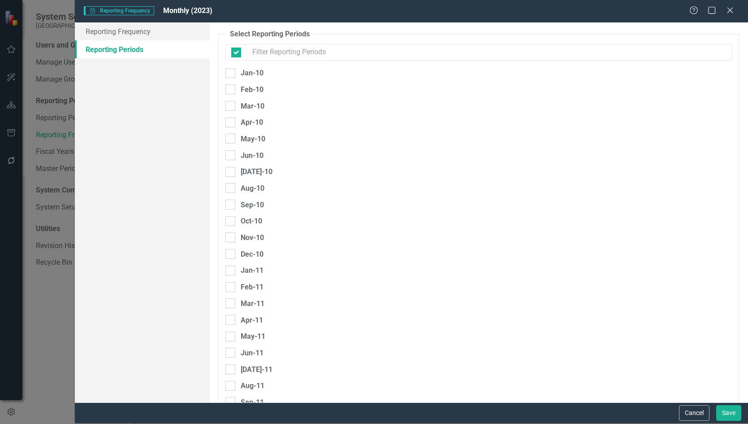
checkbox input "false"
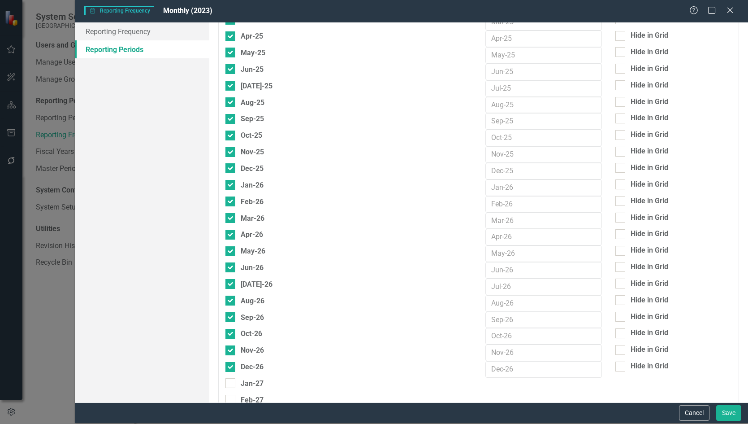
scroll to position [3229, 0]
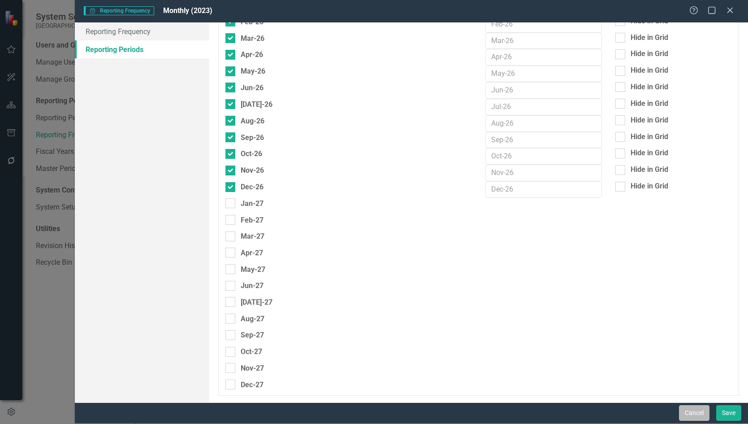
click at [702, 411] on button "Cancel" at bounding box center [694, 413] width 30 height 16
